Goal: Check status

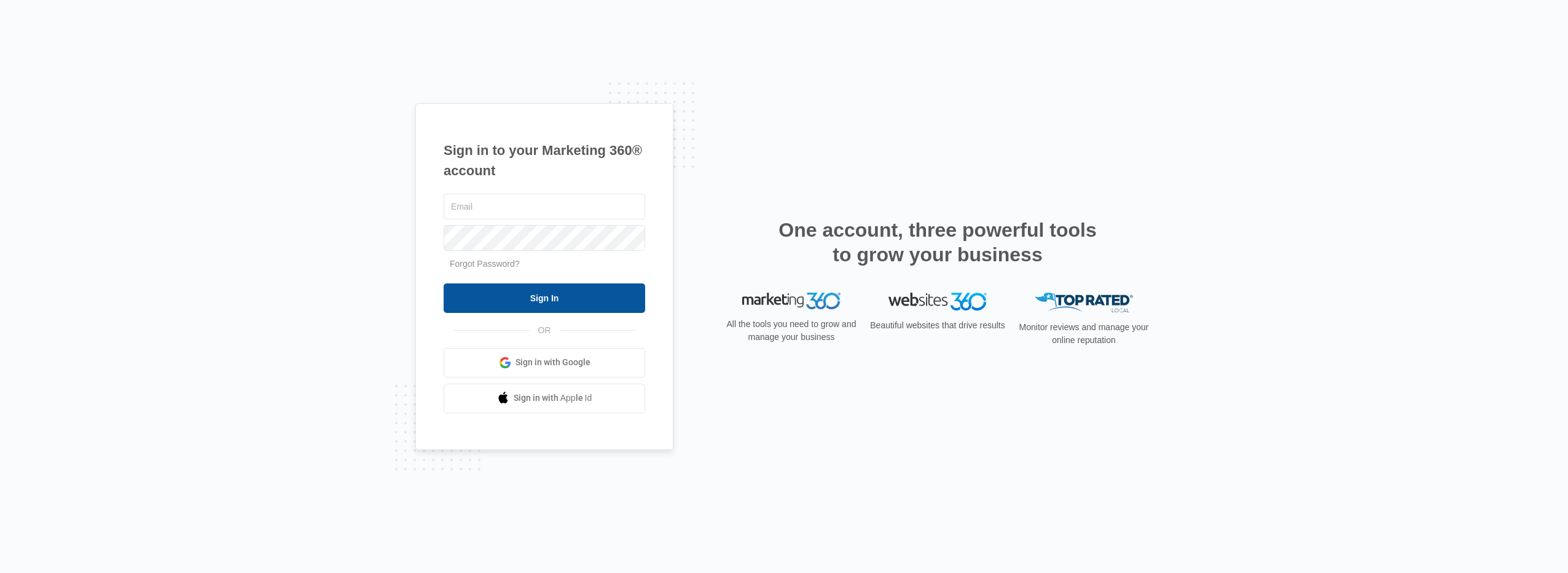
type input "[EMAIL_ADDRESS][DOMAIN_NAME]"
click at [539, 297] on input "Sign In" at bounding box center [545, 298] width 202 height 30
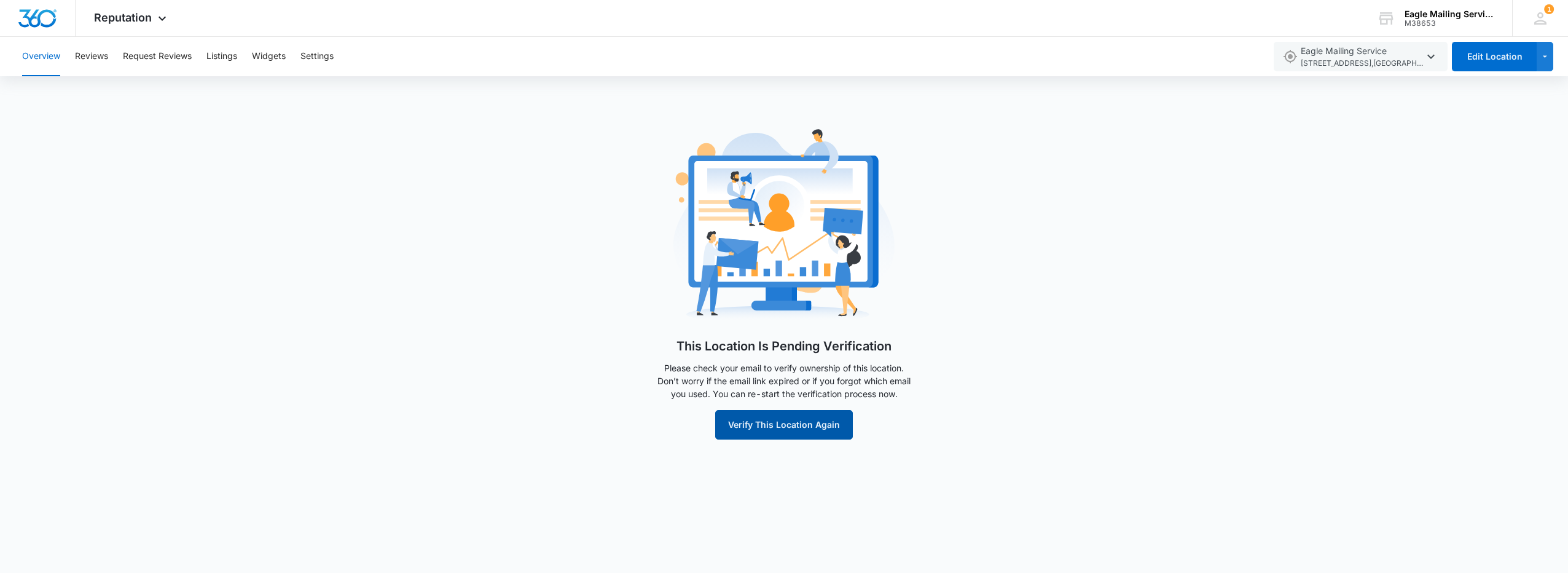
click at [798, 431] on button "Verify This Location Again" at bounding box center [784, 425] width 138 height 30
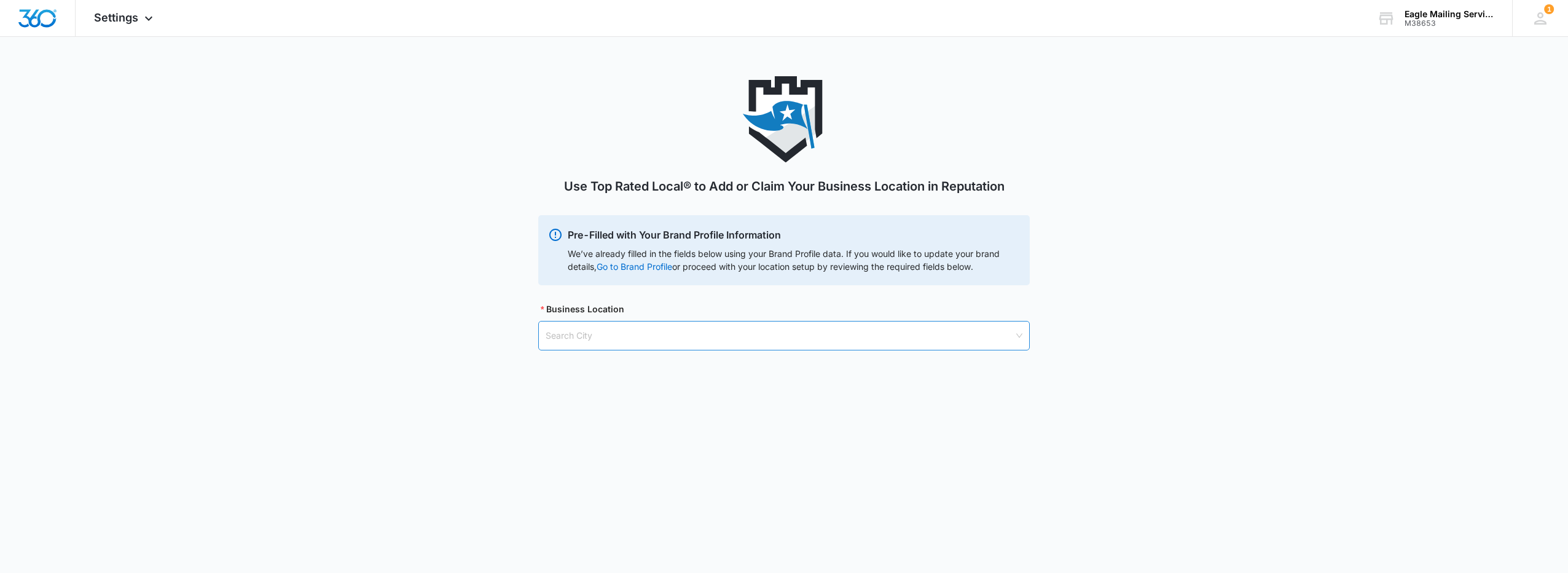
click at [593, 337] on input "search" at bounding box center [780, 335] width 468 height 28
click at [945, 335] on input "search" at bounding box center [780, 335] width 468 height 28
click at [820, 339] on input "search" at bounding box center [780, 335] width 468 height 28
click at [136, 13] on span "Settings" at bounding box center [115, 18] width 44 height 13
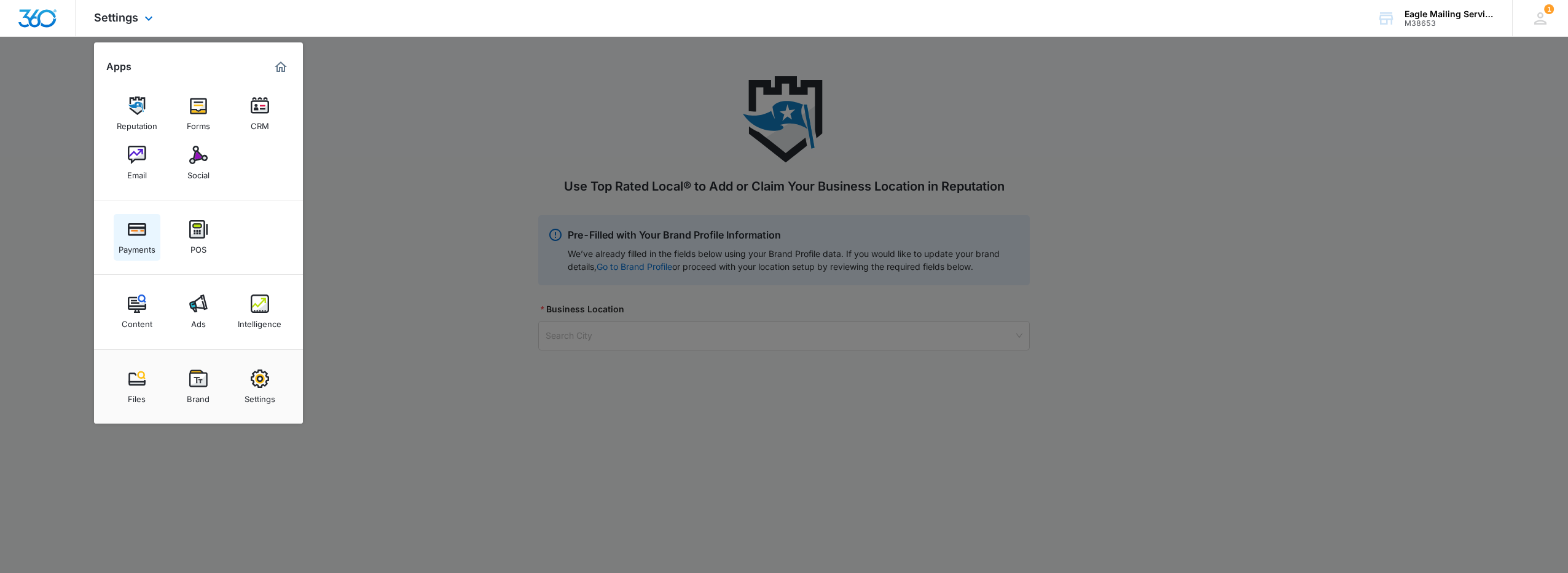
click at [145, 231] on img at bounding box center [137, 229] width 18 height 18
